Goal: Find specific page/section: Find specific page/section

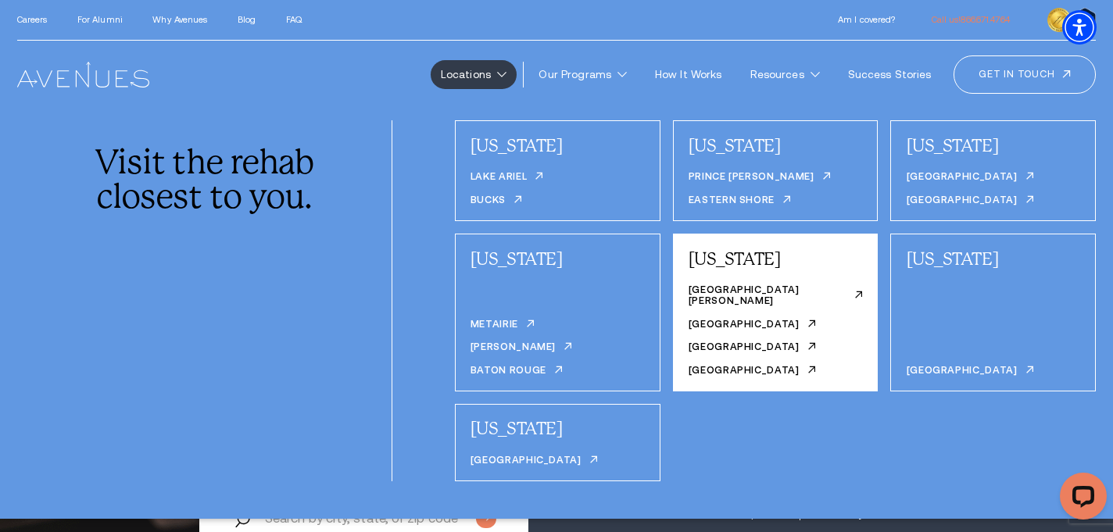
click at [730, 330] on div "Fort Wayne Clarksville South Bend Indianapolis" at bounding box center [775, 331] width 174 height 95
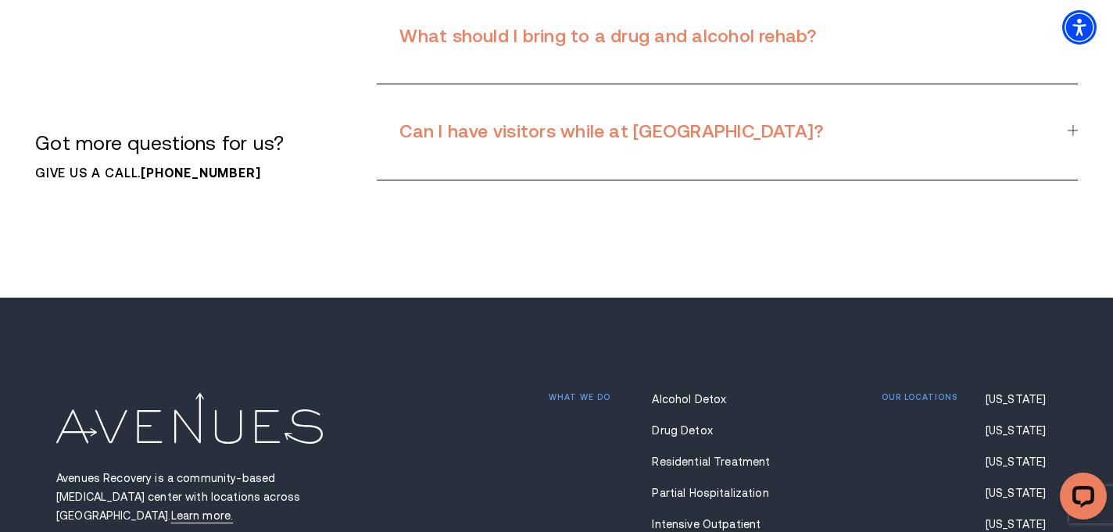
scroll to position [10964, 0]
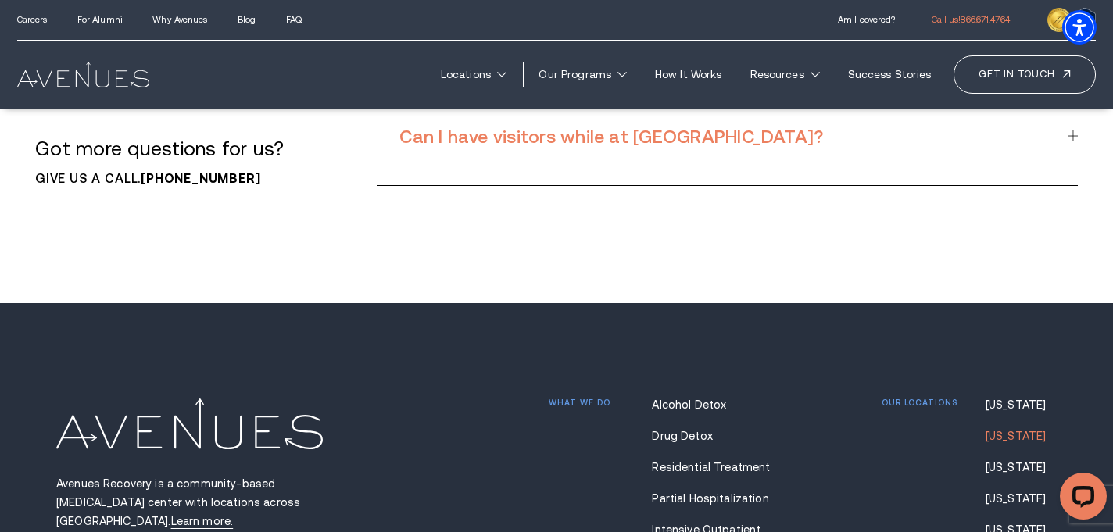
click at [1005, 430] on link "[US_STATE]" at bounding box center [1020, 436] width 71 height 13
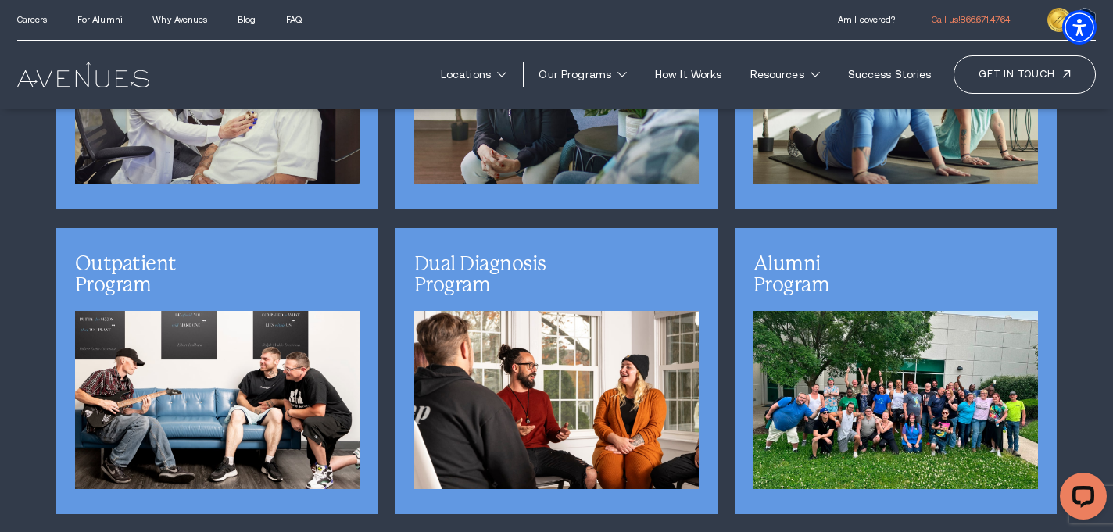
scroll to position [3949, 0]
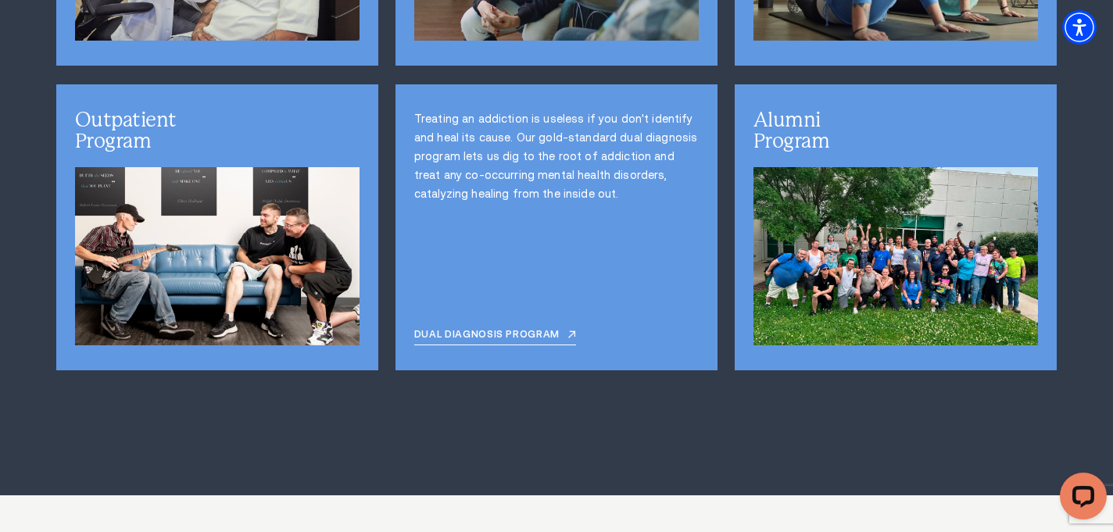
click at [585, 223] on div "Treating an addiction is useless if you don't identify and heal its cause. Our …" at bounding box center [556, 227] width 322 height 286
